Goal: Transaction & Acquisition: Purchase product/service

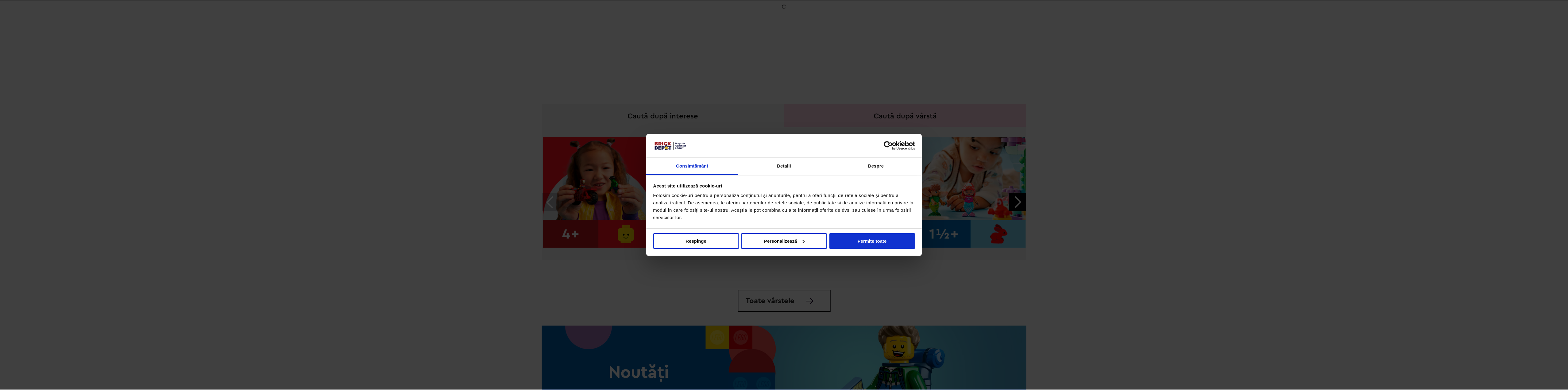
scroll to position [168, 0]
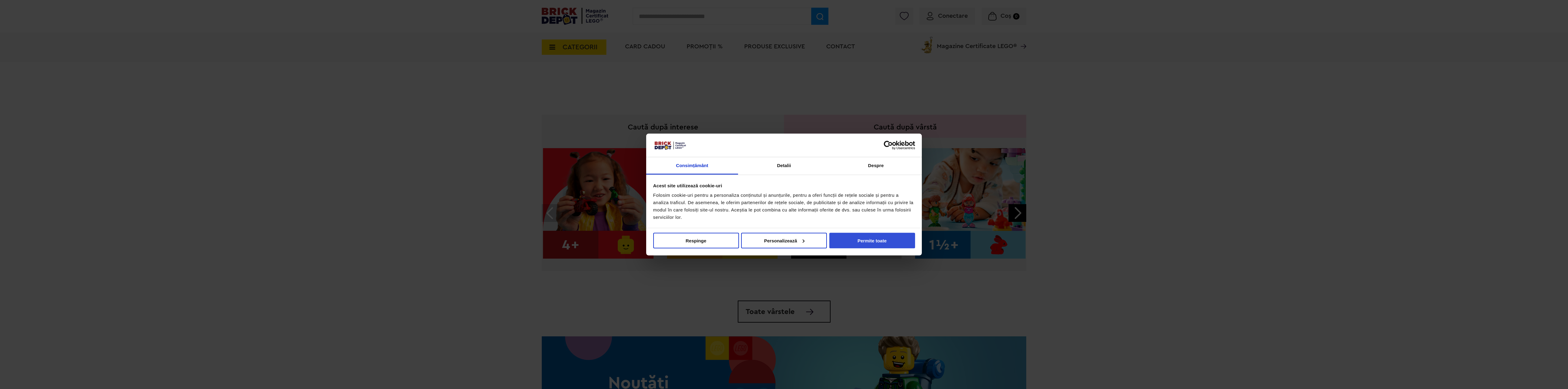
click at [872, 243] on button "Permite toate" at bounding box center [872, 240] width 86 height 16
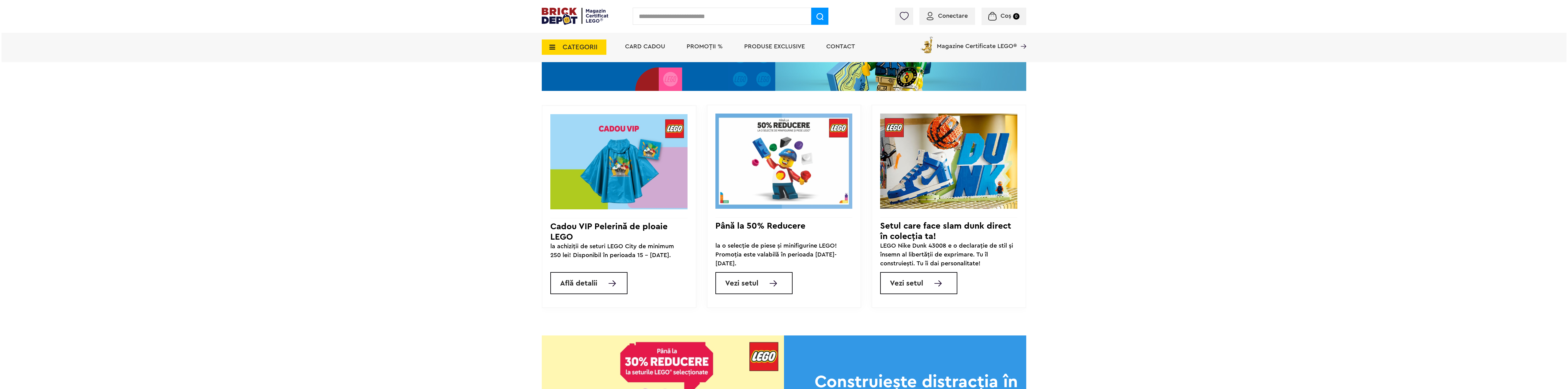
scroll to position [505, 0]
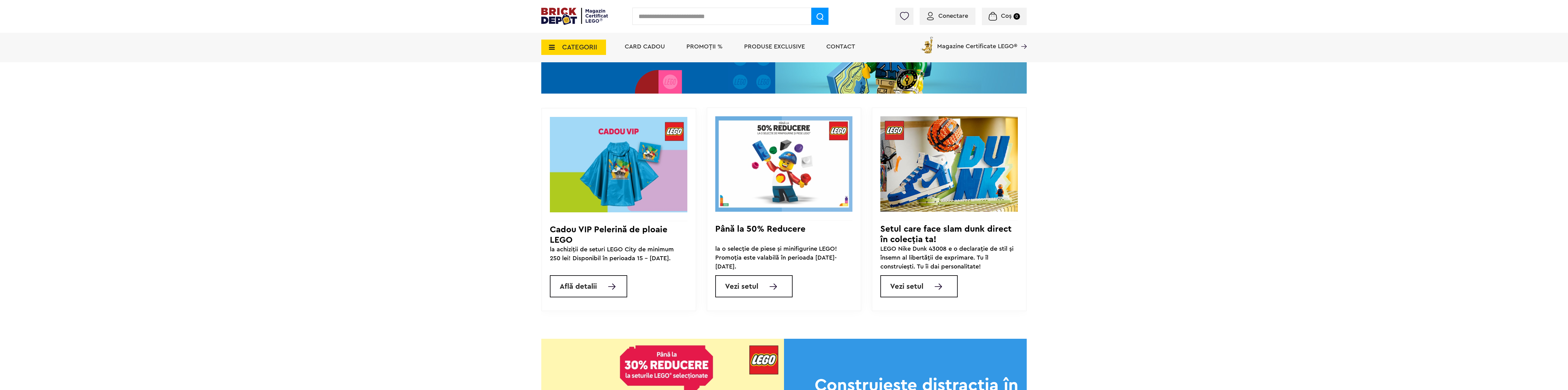
click at [578, 52] on span "CATEGORII" at bounding box center [574, 47] width 65 height 15
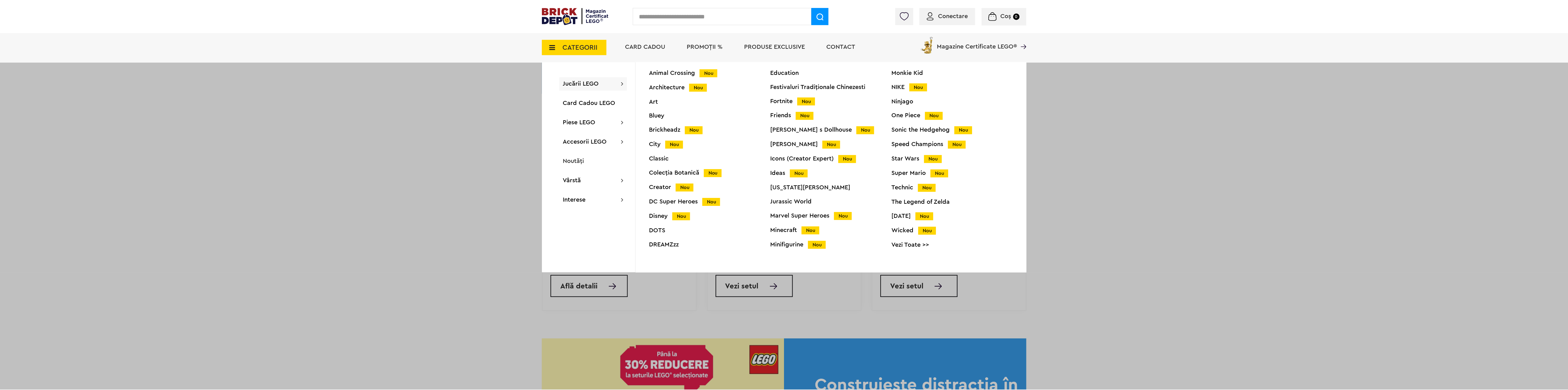
scroll to position [24, 0]
click at [911, 243] on link "Vezi Toate >>" at bounding box center [954, 244] width 121 height 6
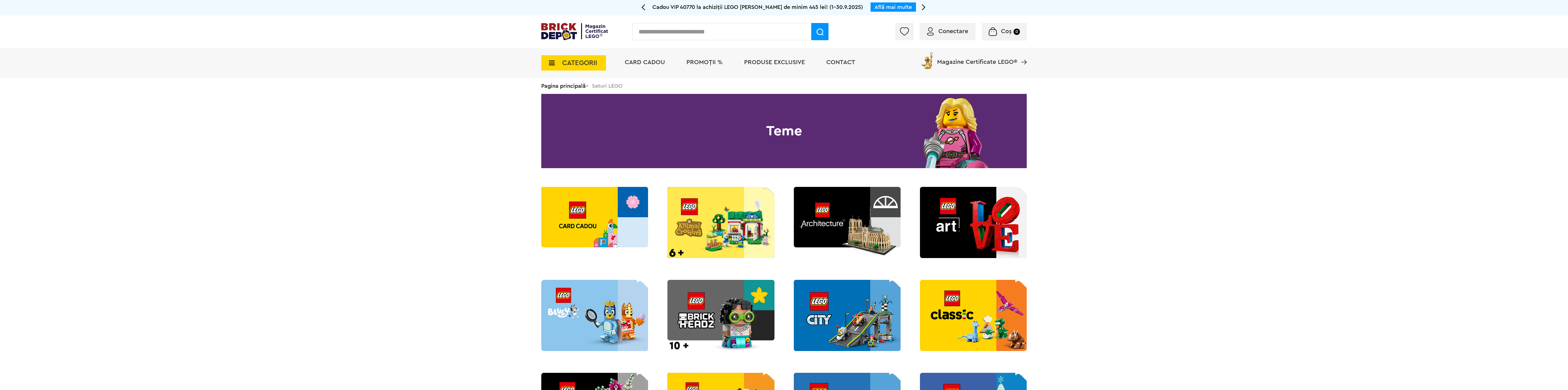
click at [670, 29] on input "text" at bounding box center [721, 32] width 179 height 17
type input "*******"
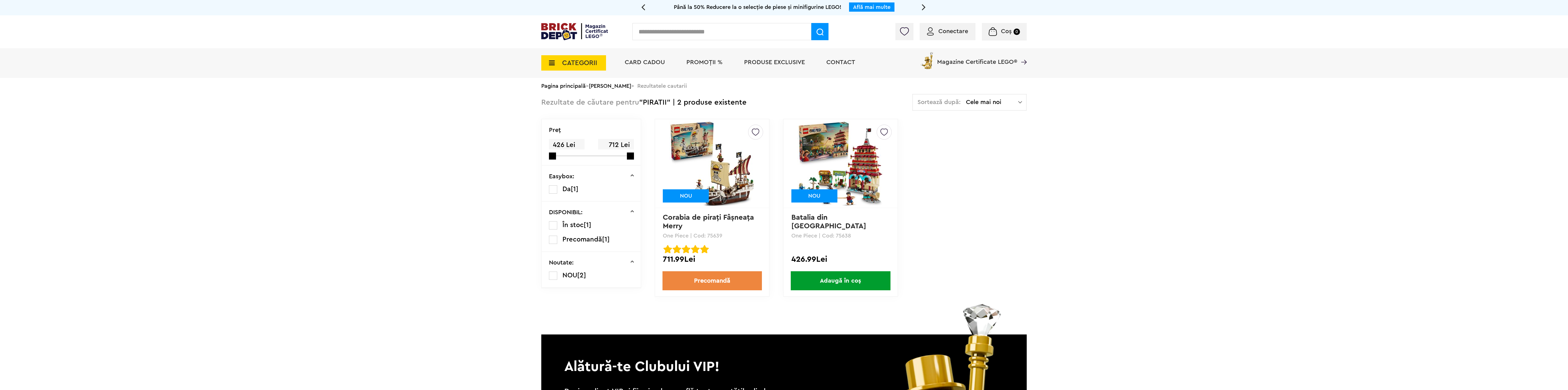
click at [667, 27] on input "text" at bounding box center [721, 32] width 179 height 17
type input "**********"
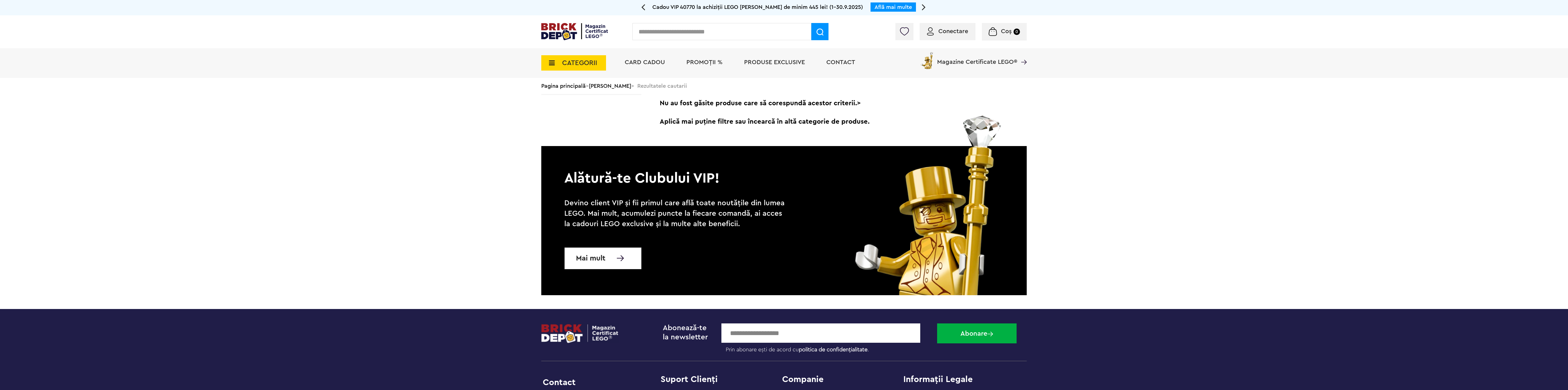
click at [698, 33] on input "text" at bounding box center [721, 32] width 179 height 17
type input "*******"
click at [589, 48] on div "Conectare Coș 0" at bounding box center [784, 32] width 1568 height 33
click at [584, 57] on span "CATEGORII" at bounding box center [574, 63] width 65 height 15
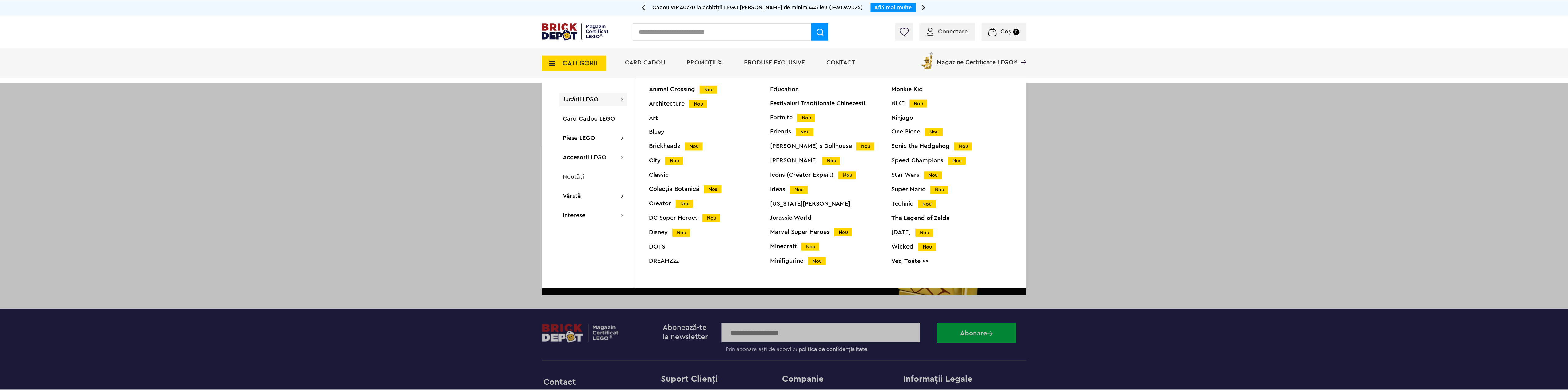
scroll to position [24, 0]
click at [903, 203] on div "Technic Nou" at bounding box center [954, 203] width 121 height 7
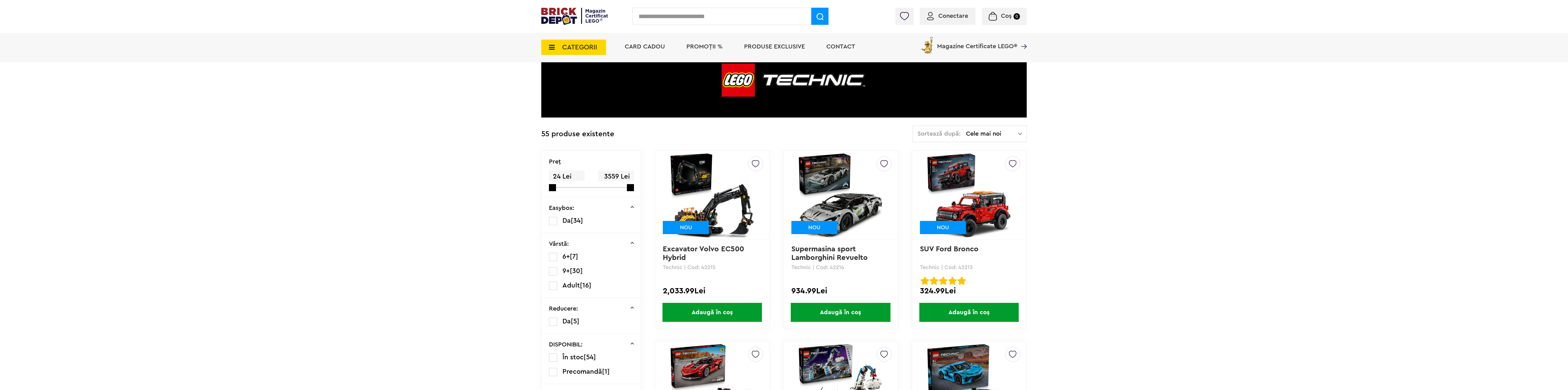
scroll to position [62, 0]
click at [710, 192] on img at bounding box center [712, 195] width 86 height 86
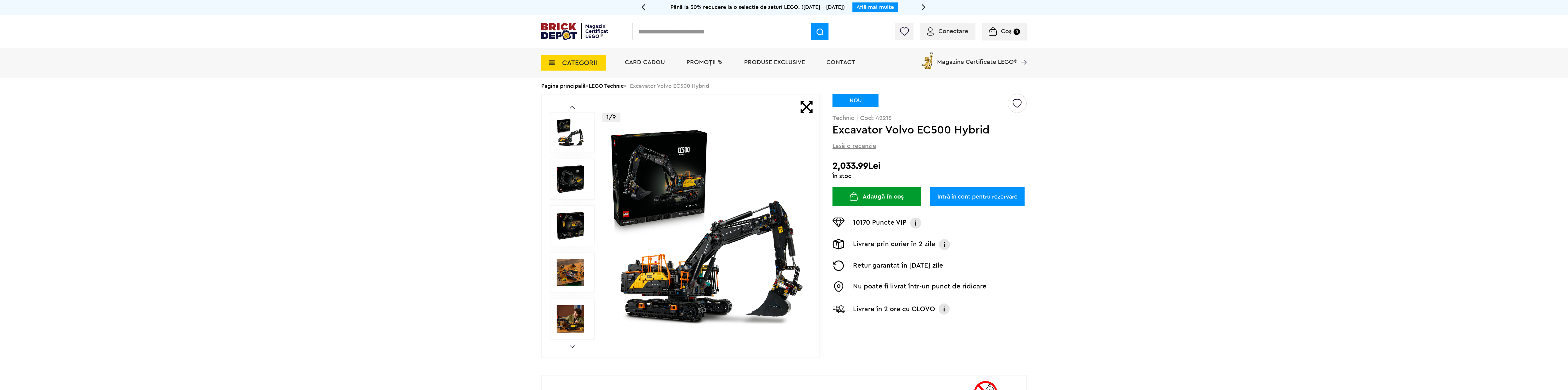
click at [573, 170] on img at bounding box center [570, 179] width 27 height 27
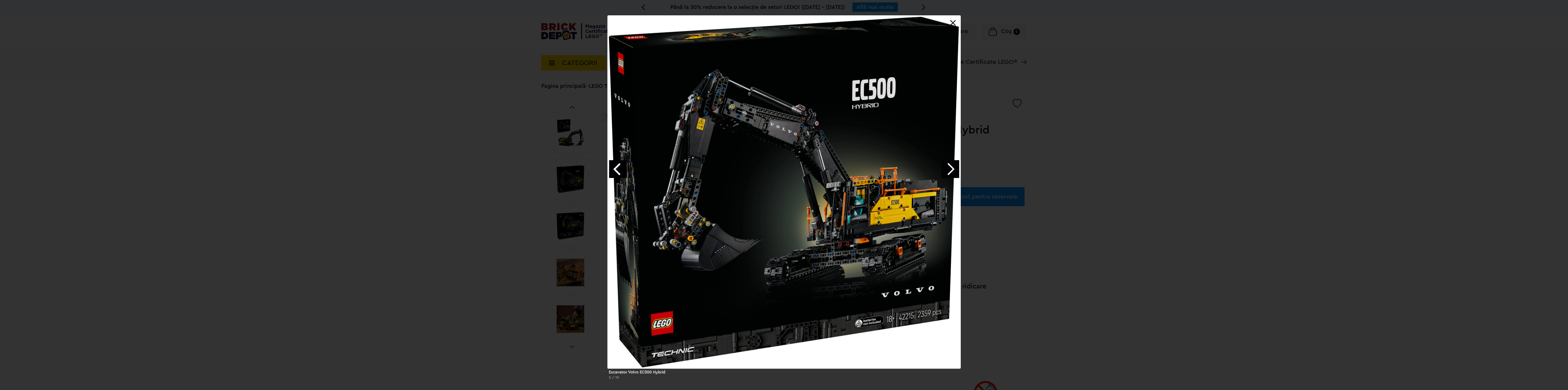
click at [949, 170] on link "Next image" at bounding box center [950, 169] width 18 height 18
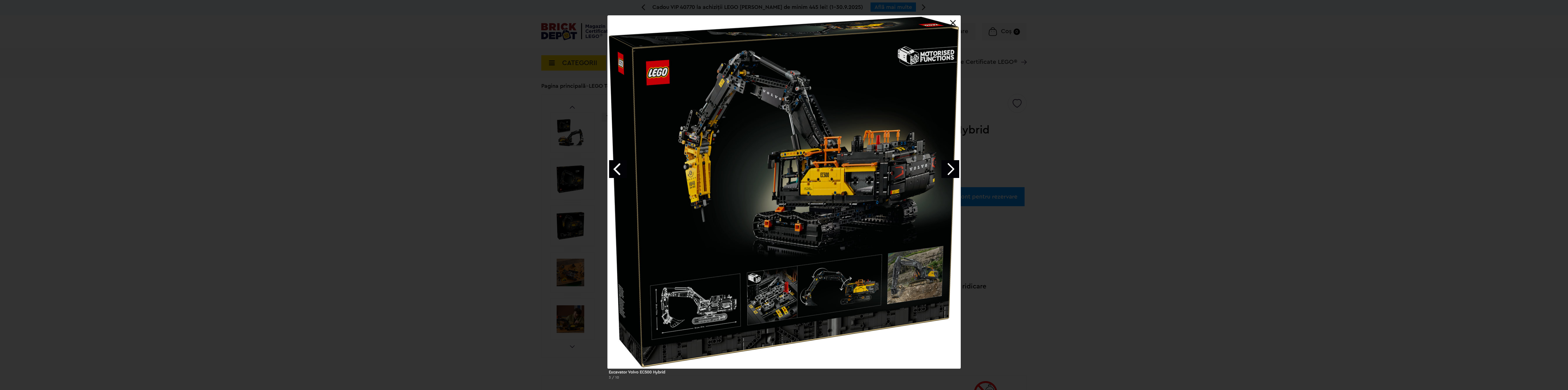
click at [953, 171] on link "Next image" at bounding box center [950, 169] width 18 height 18
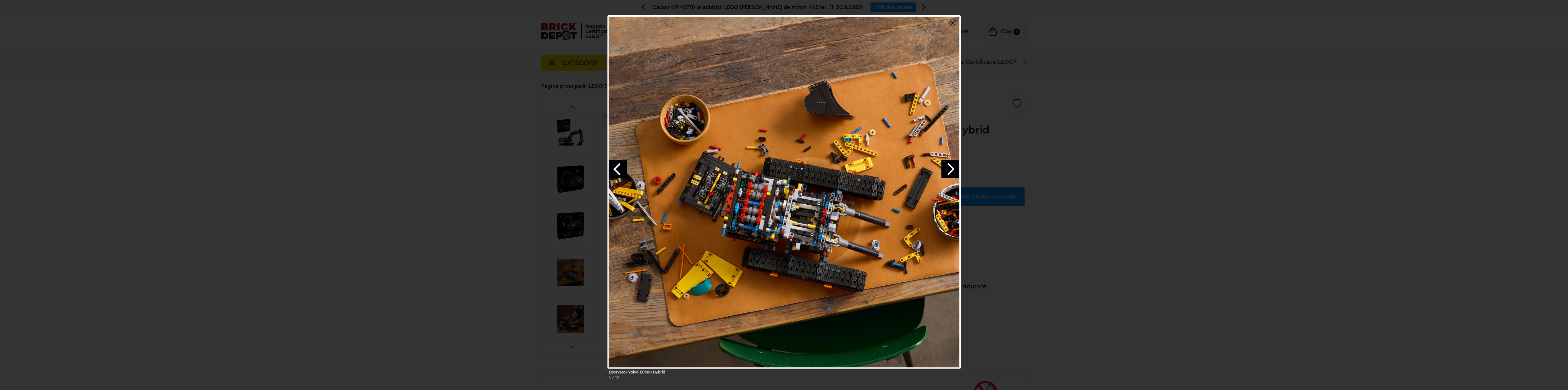
click at [953, 171] on link "Next image" at bounding box center [950, 169] width 18 height 18
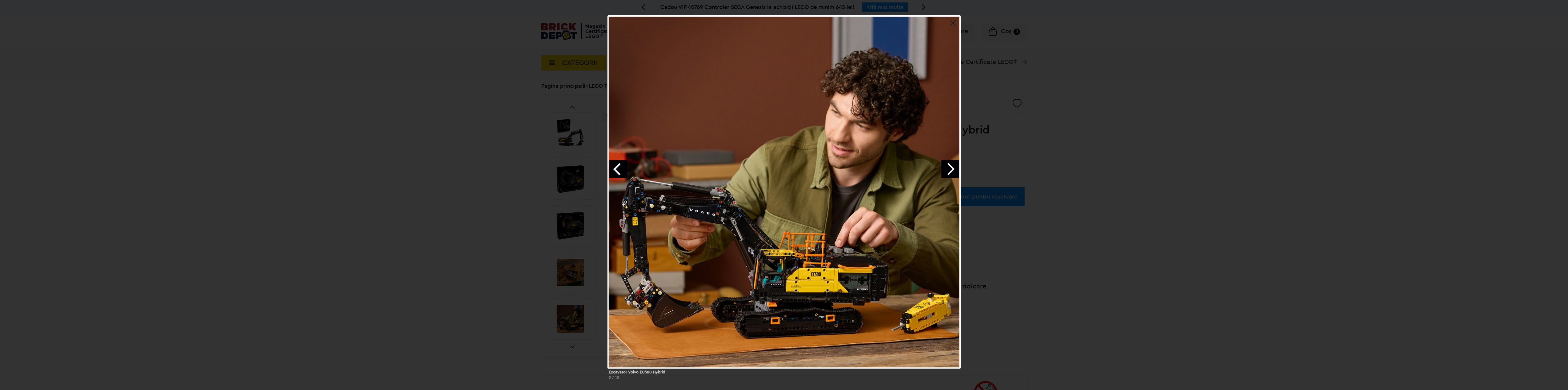
click at [951, 171] on link "Next image" at bounding box center [950, 169] width 18 height 18
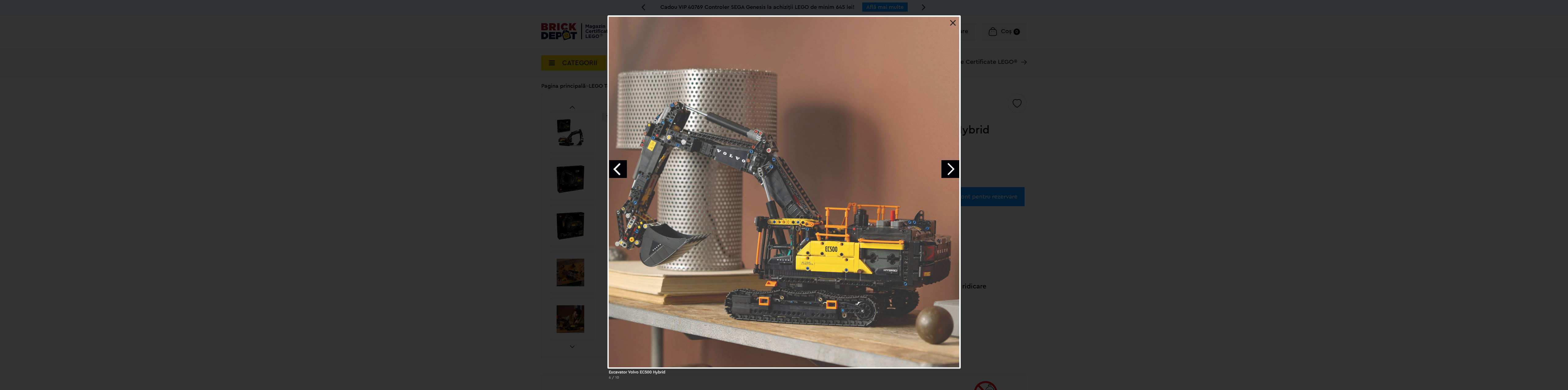
click at [951, 171] on link "Next image" at bounding box center [950, 169] width 18 height 18
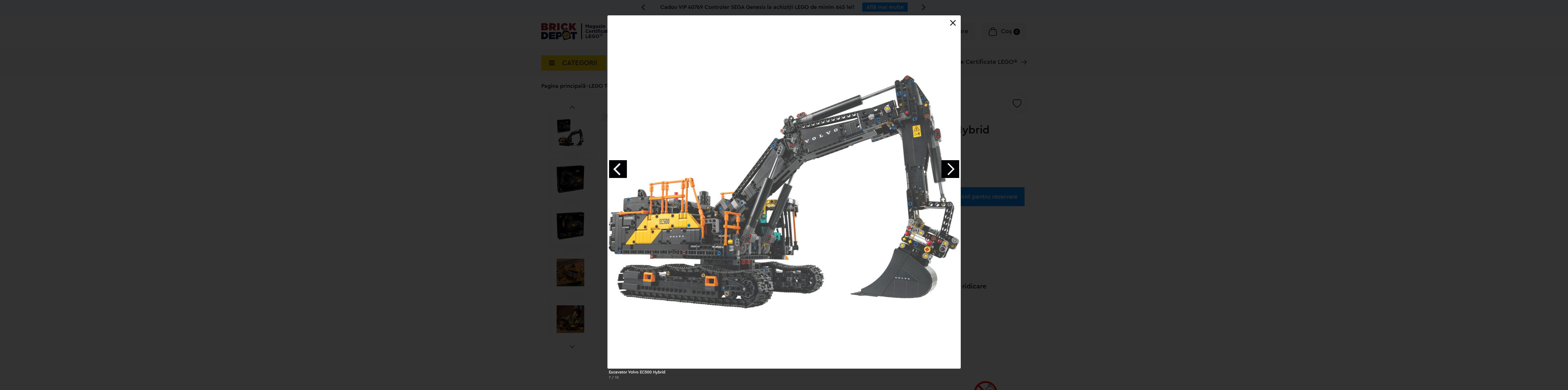
click at [951, 171] on link "Next image" at bounding box center [950, 169] width 18 height 18
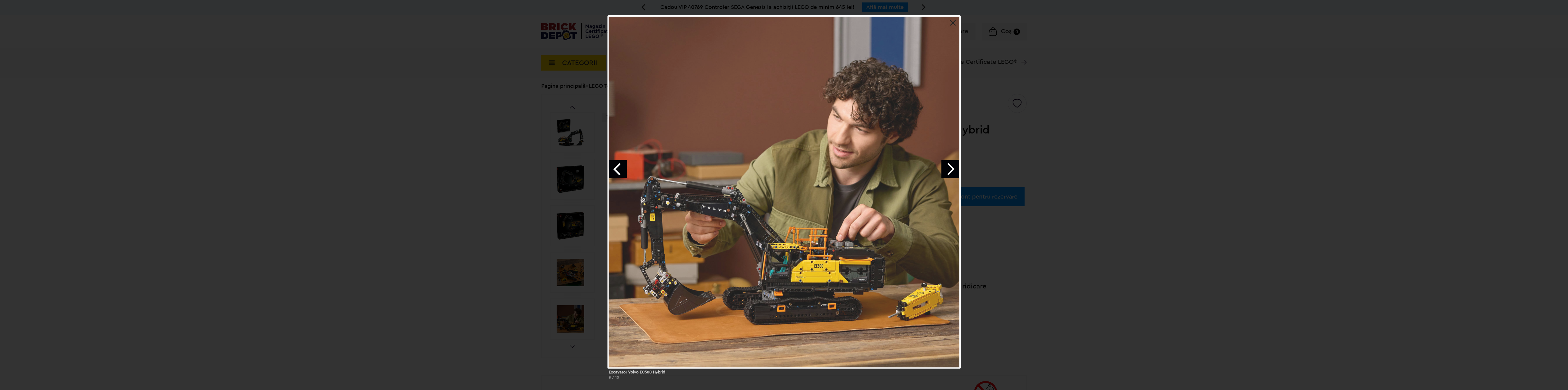
click at [951, 171] on link "Next image" at bounding box center [950, 169] width 18 height 18
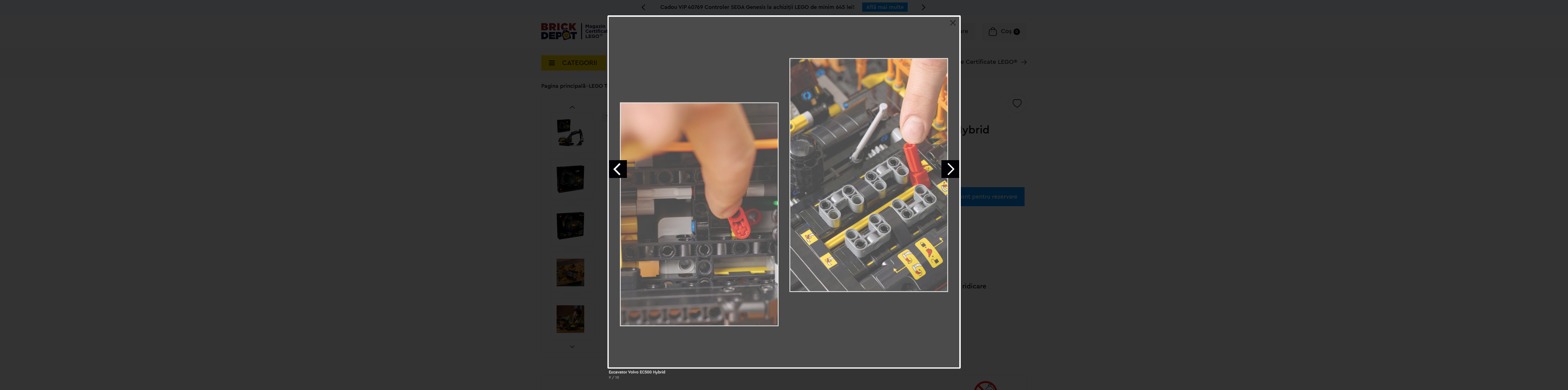
click at [951, 171] on link "Next image" at bounding box center [950, 169] width 18 height 18
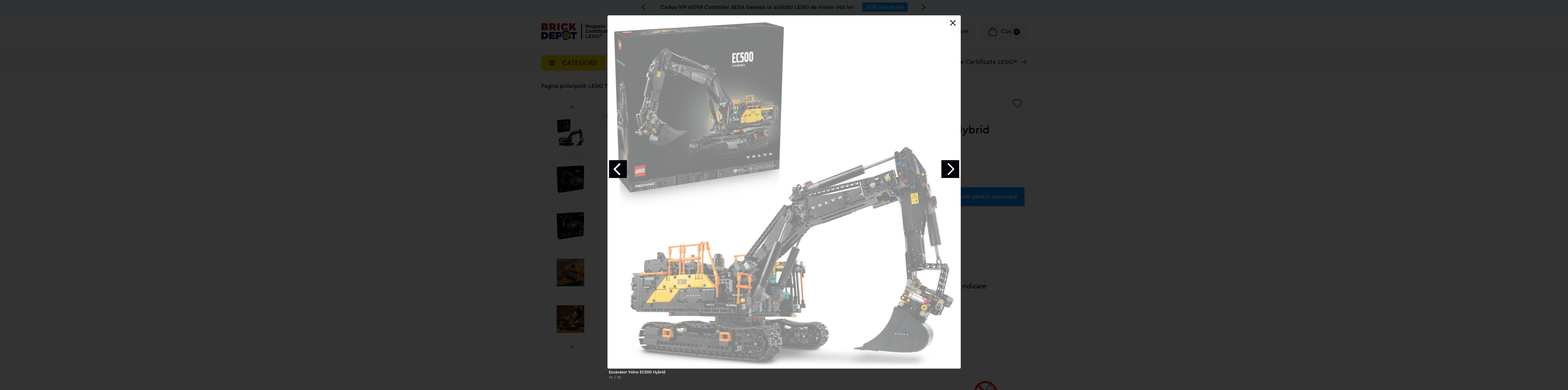
click at [951, 171] on link "Next image" at bounding box center [950, 169] width 18 height 18
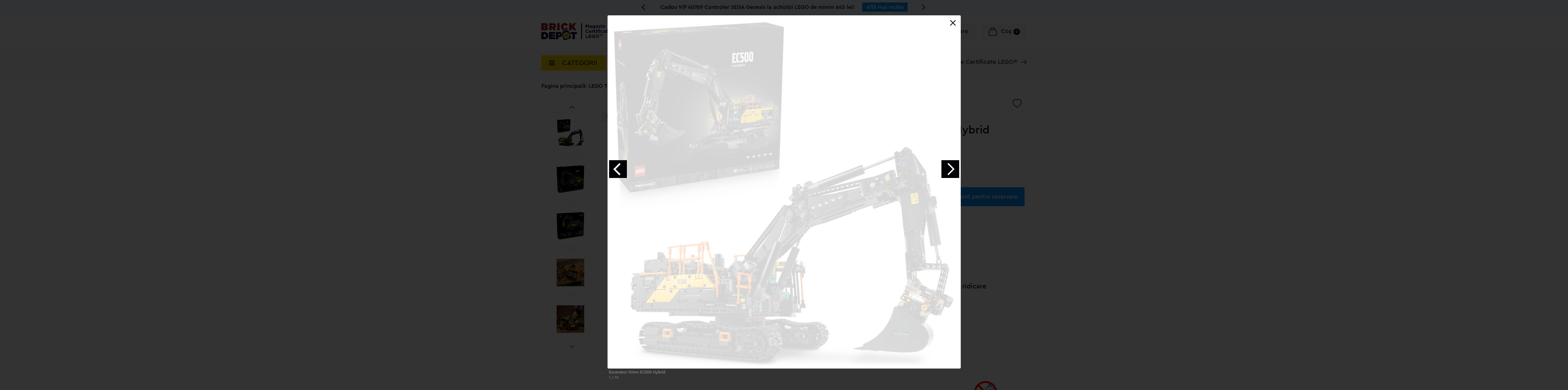
click at [951, 171] on link "Next image" at bounding box center [950, 169] width 18 height 18
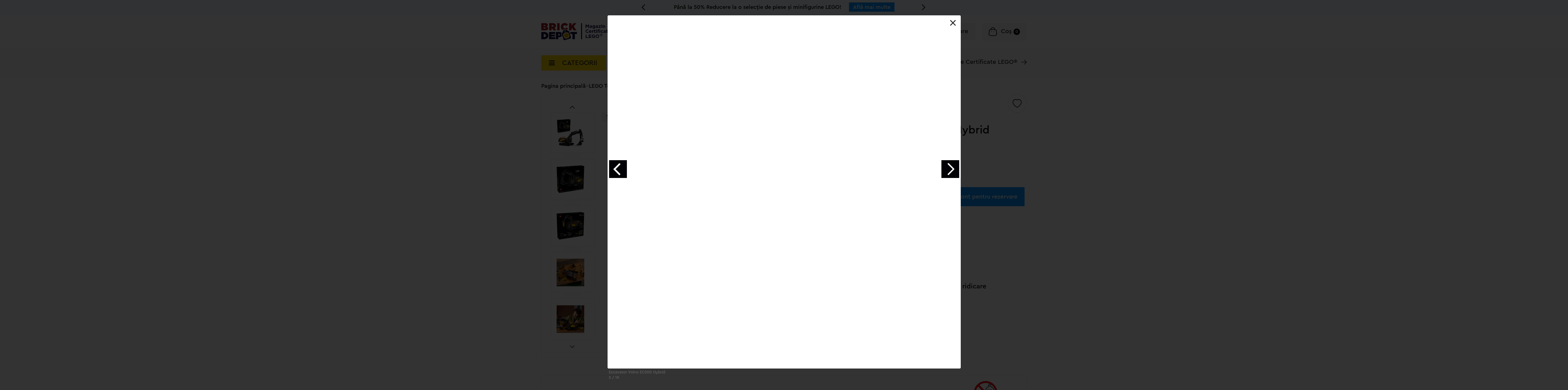
click at [951, 171] on link "Next image" at bounding box center [950, 169] width 18 height 18
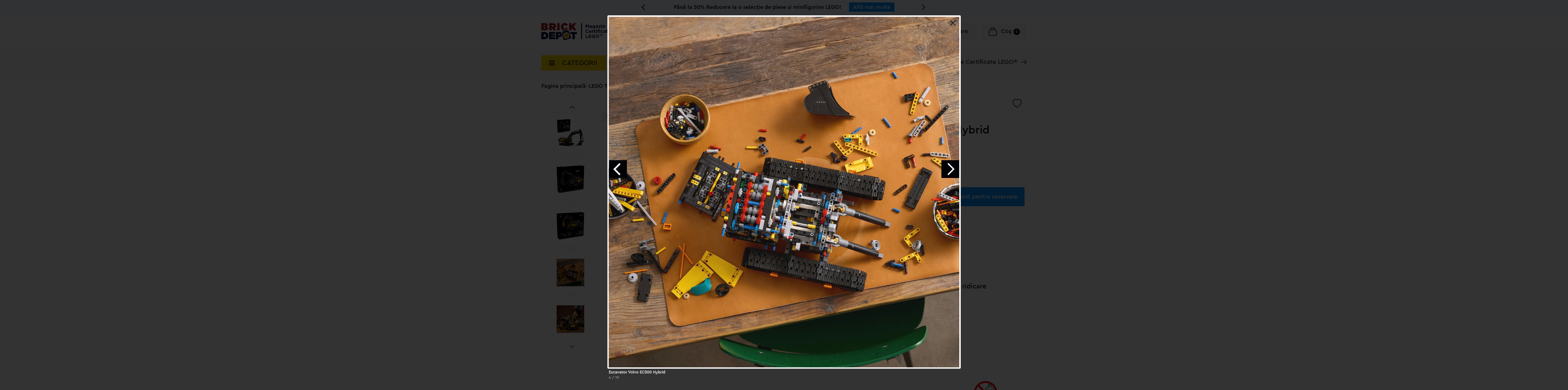
click at [515, 165] on div "Excavator Volvo EC500 Hybrid 4 / 10" at bounding box center [784, 200] width 1568 height 369
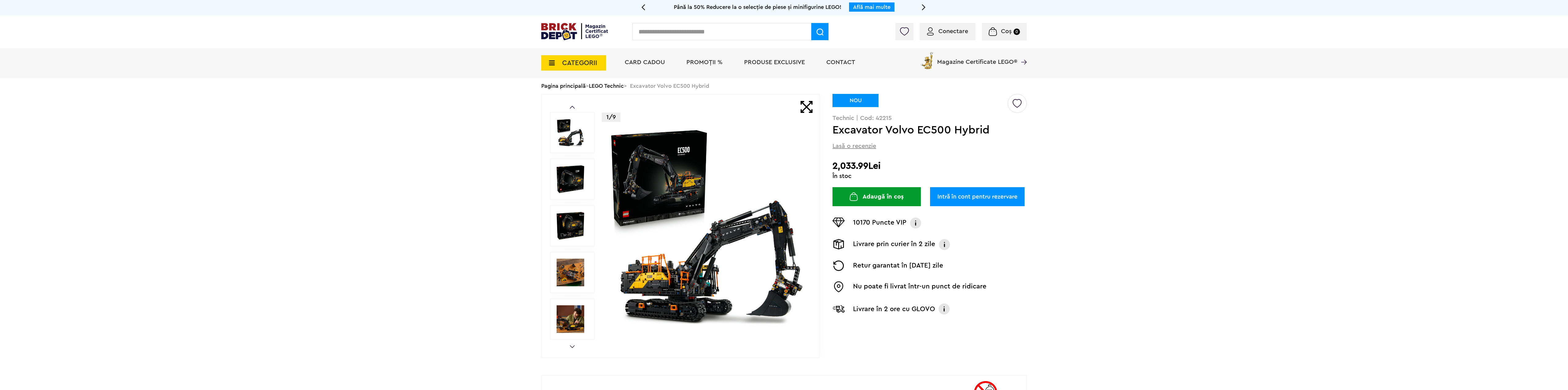
click at [573, 130] on img at bounding box center [570, 132] width 27 height 27
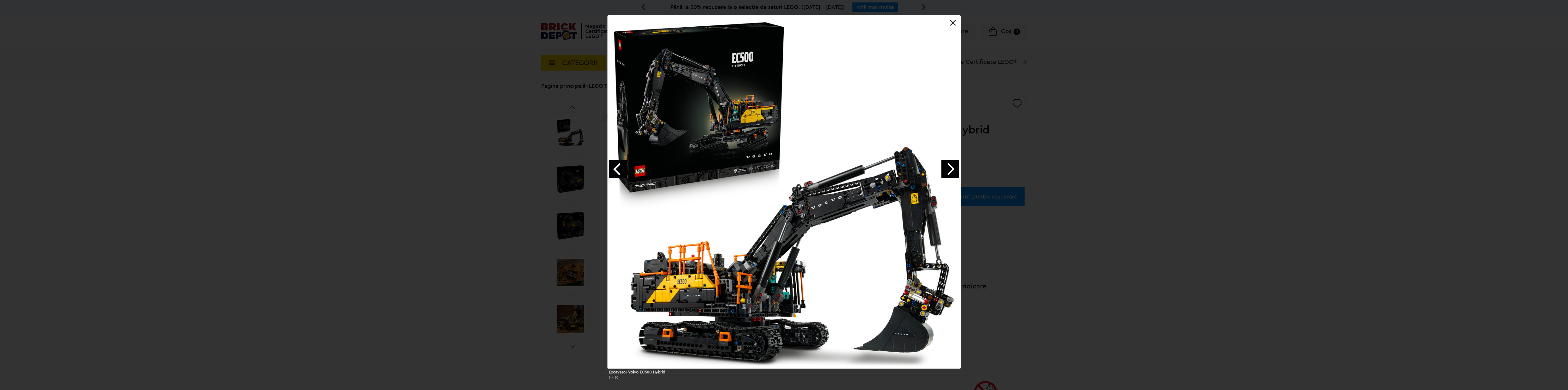
click at [501, 284] on div "Excavator Volvo EC500 Hybrid 1 / 10" at bounding box center [784, 200] width 1568 height 369
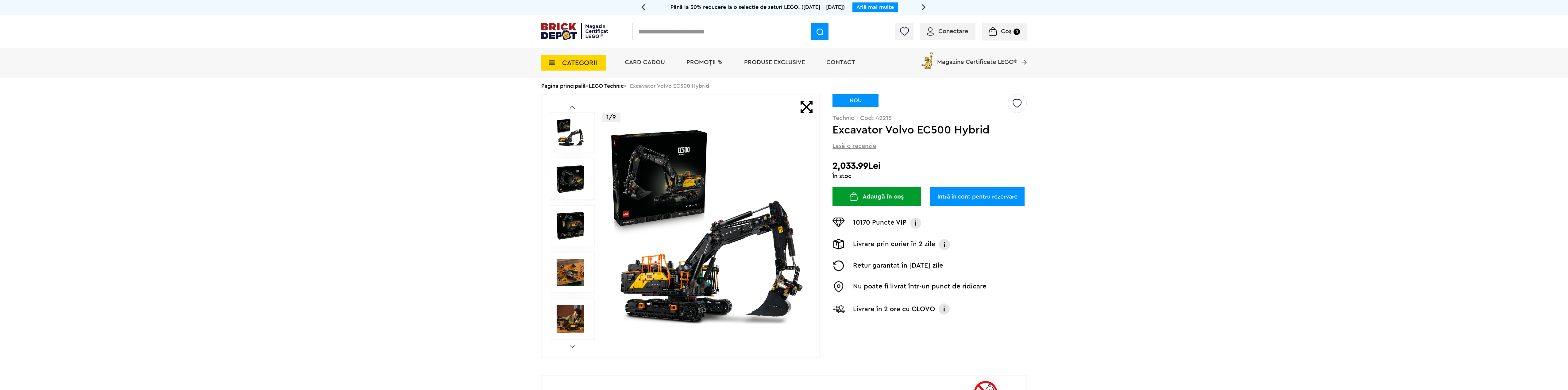
click at [576, 344] on div "Prev Next 1/9" at bounding box center [681, 226] width 278 height 264
click at [571, 347] on link "Next" at bounding box center [572, 347] width 5 height 3
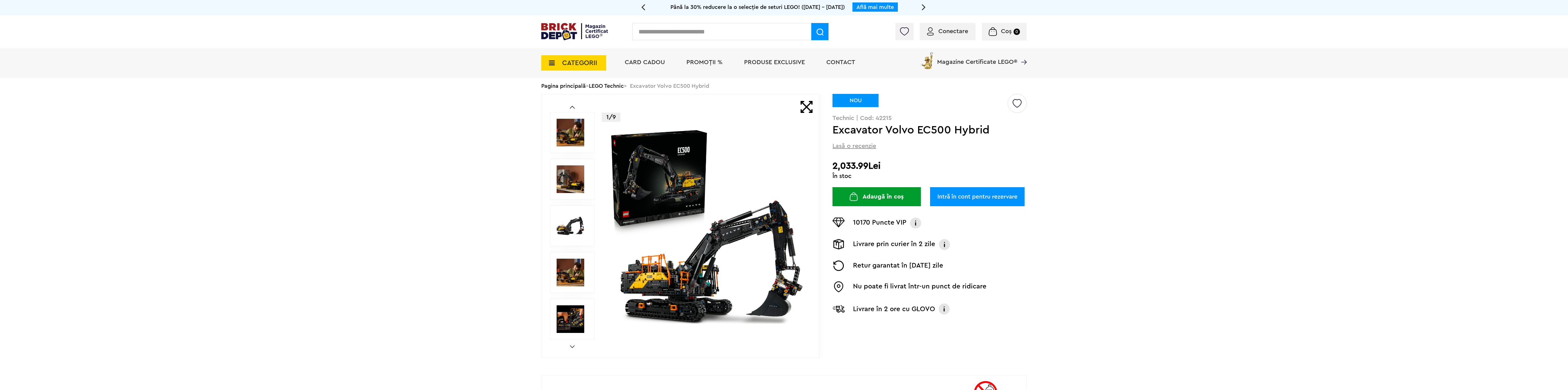
click at [571, 347] on link "Next" at bounding box center [572, 347] width 5 height 3
click at [571, 323] on img at bounding box center [570, 319] width 27 height 27
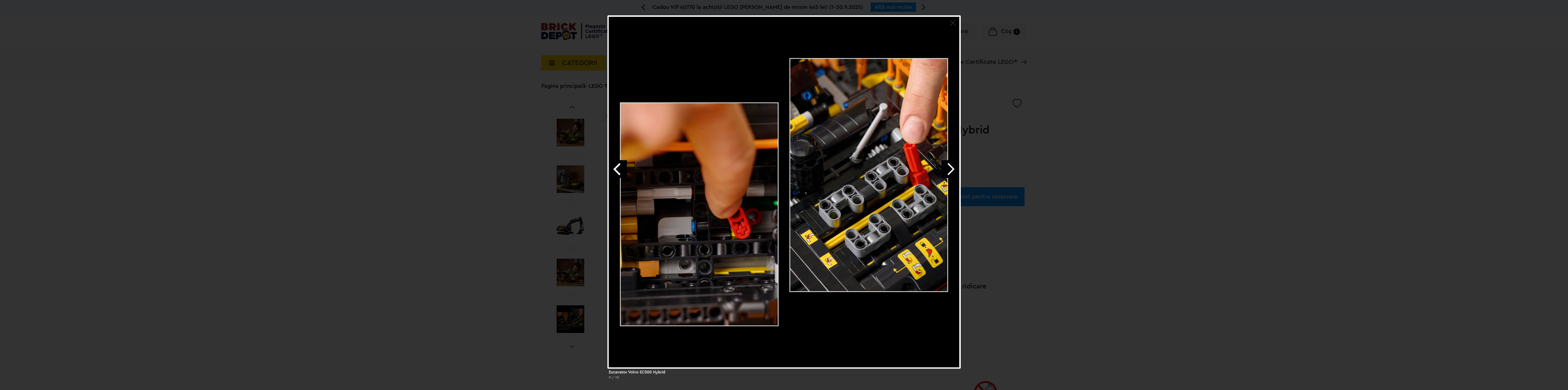
click at [504, 238] on div "Excavator Volvo EC500 Hybrid 9 / 10" at bounding box center [784, 200] width 1568 height 369
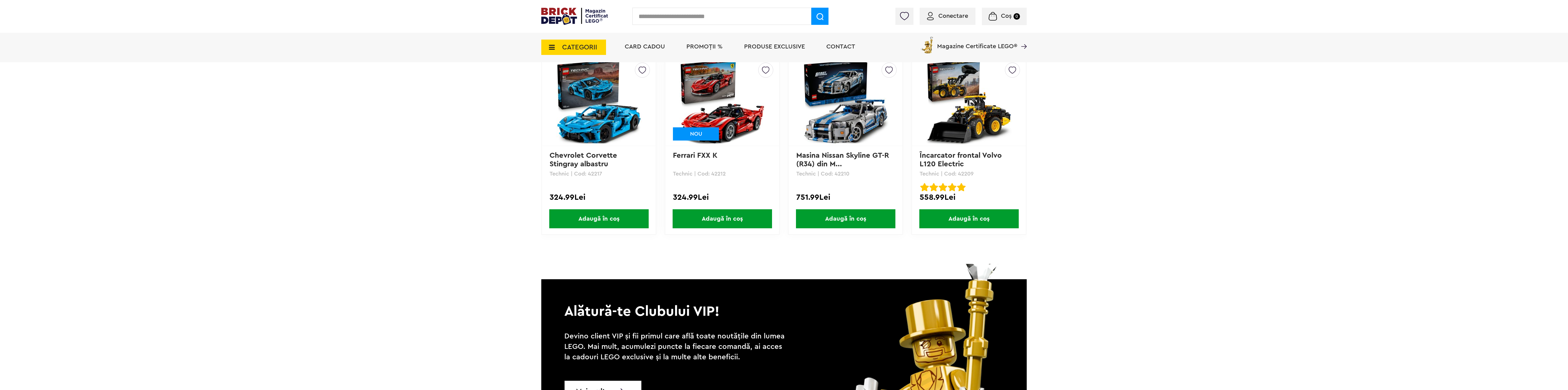
scroll to position [768, 0]
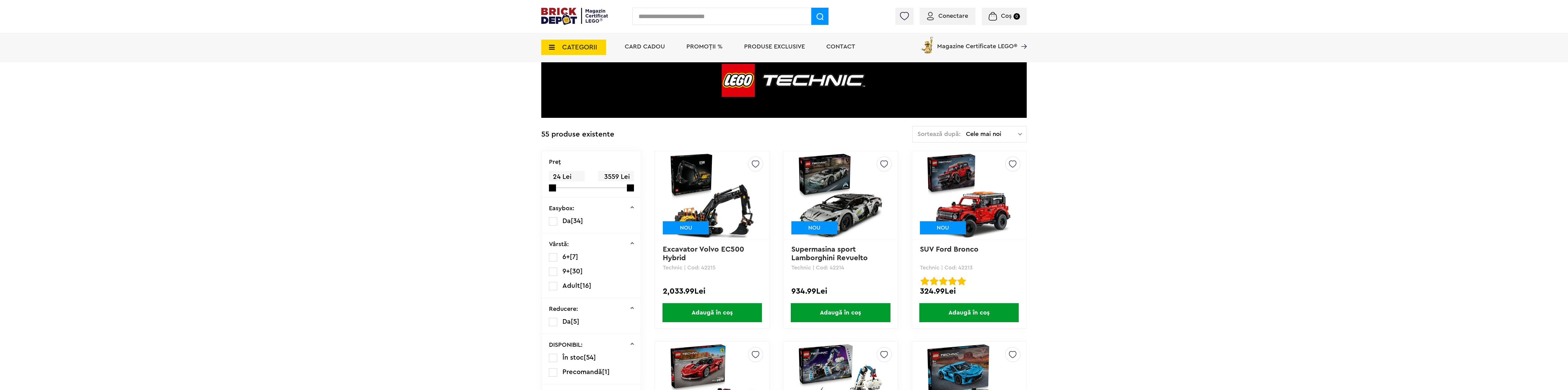
click at [846, 203] on img at bounding box center [840, 195] width 86 height 86
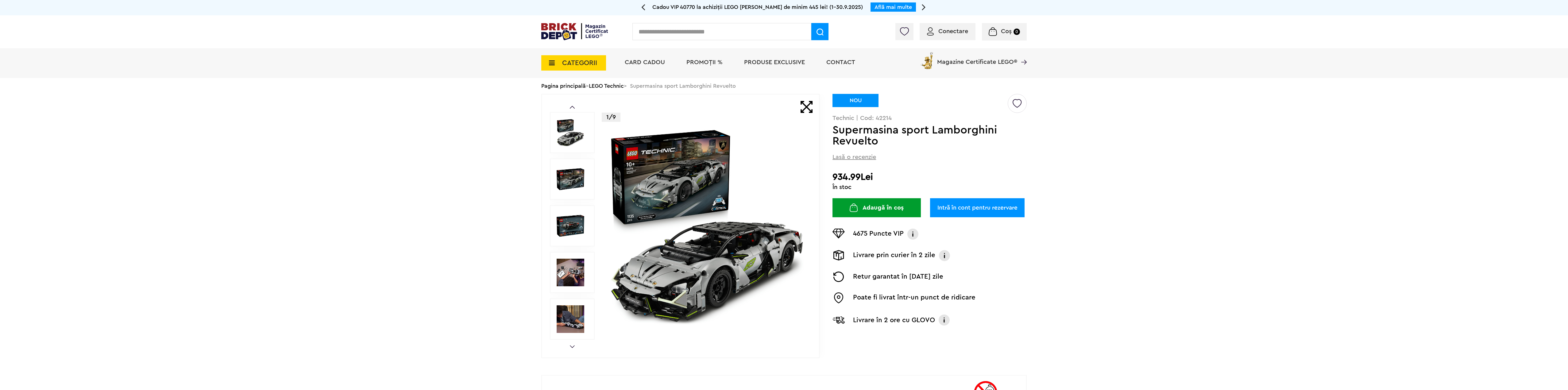
click at [559, 179] on img at bounding box center [570, 179] width 27 height 27
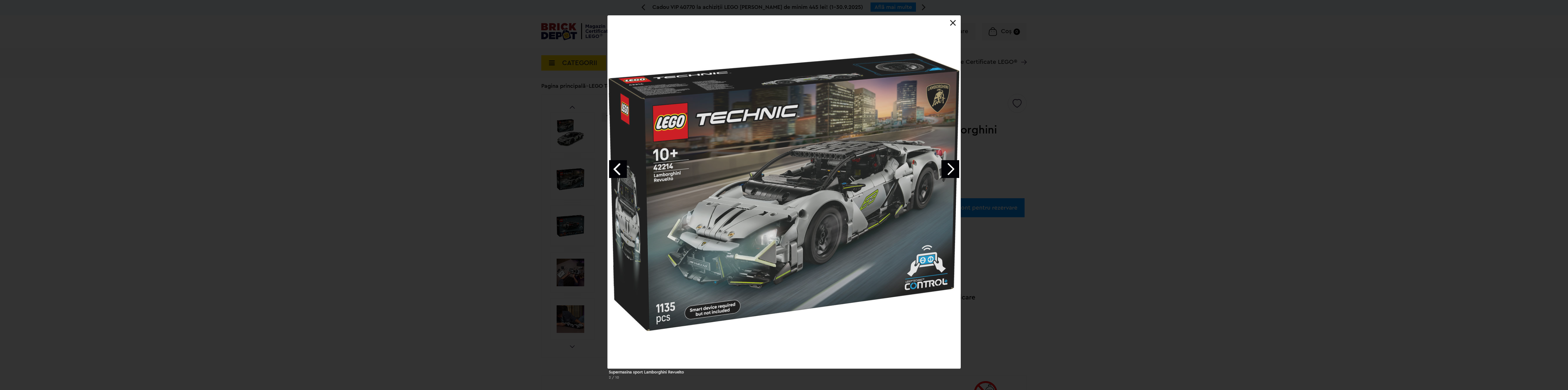
click at [568, 211] on div "Supermasina sport Lamborghini Revuelto 2 / 10" at bounding box center [784, 200] width 1568 height 369
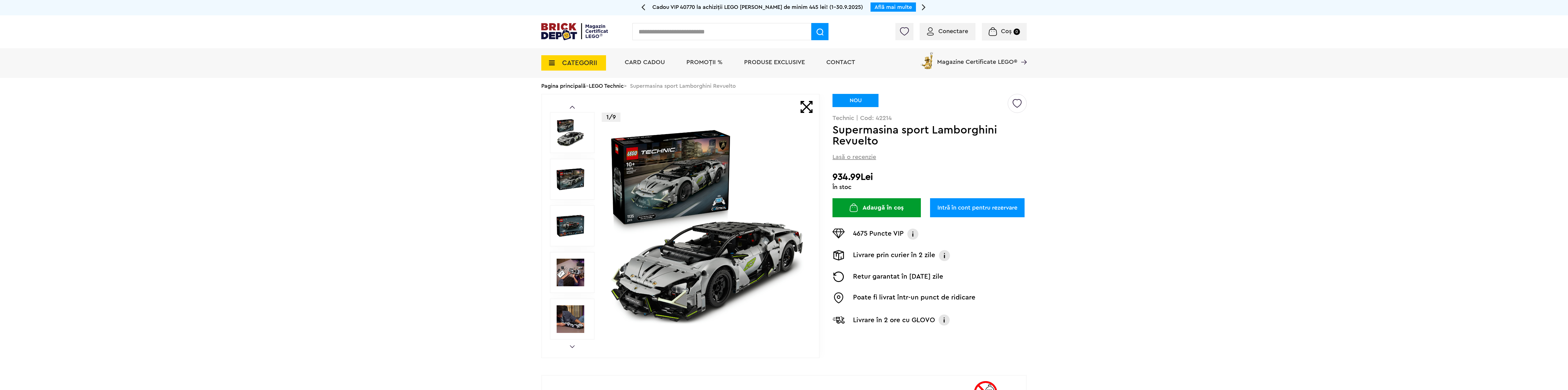
click at [566, 277] on img at bounding box center [570, 272] width 27 height 27
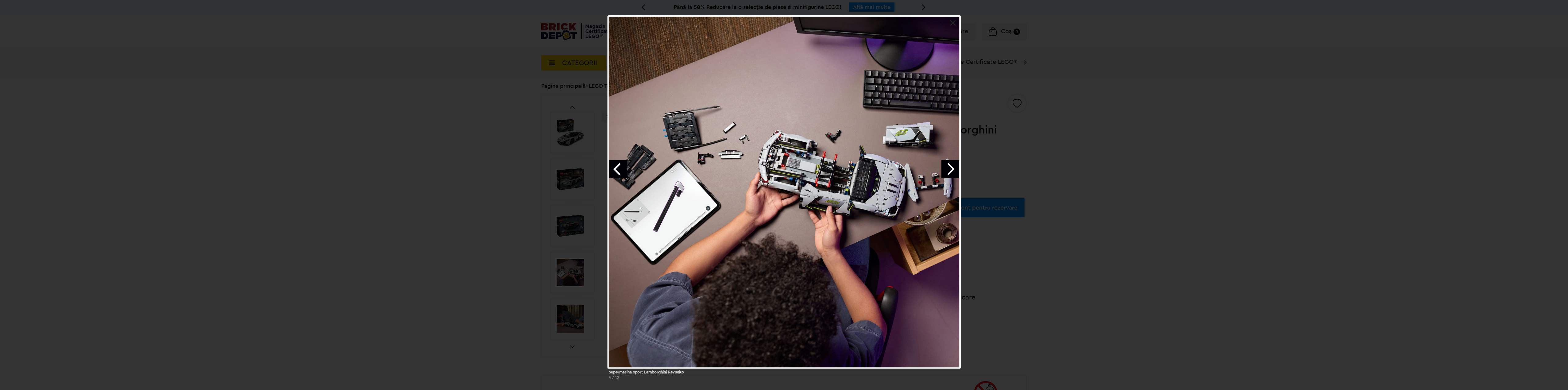
click at [571, 308] on div "Supermasina sport Lamborghini Revuelto 4 / 10" at bounding box center [784, 200] width 1568 height 369
